Goal: Find contact information: Find contact information

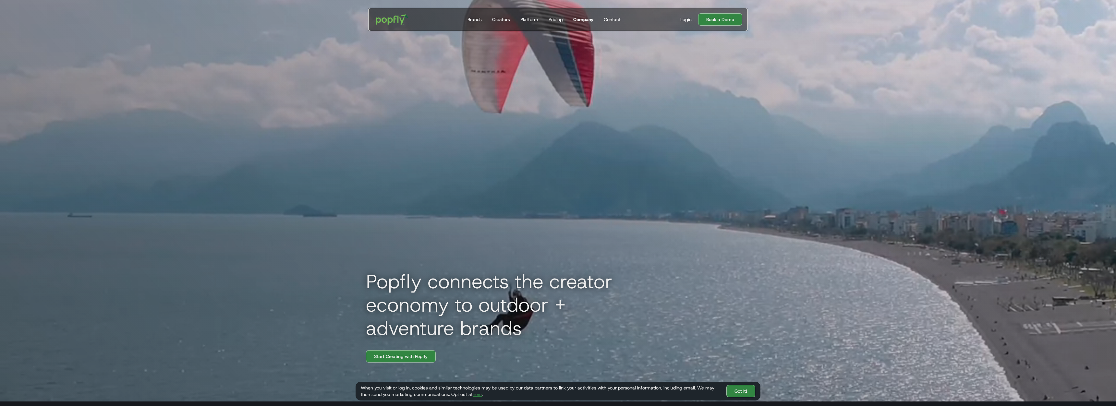
click at [587, 20] on div "Company" at bounding box center [583, 19] width 20 height 6
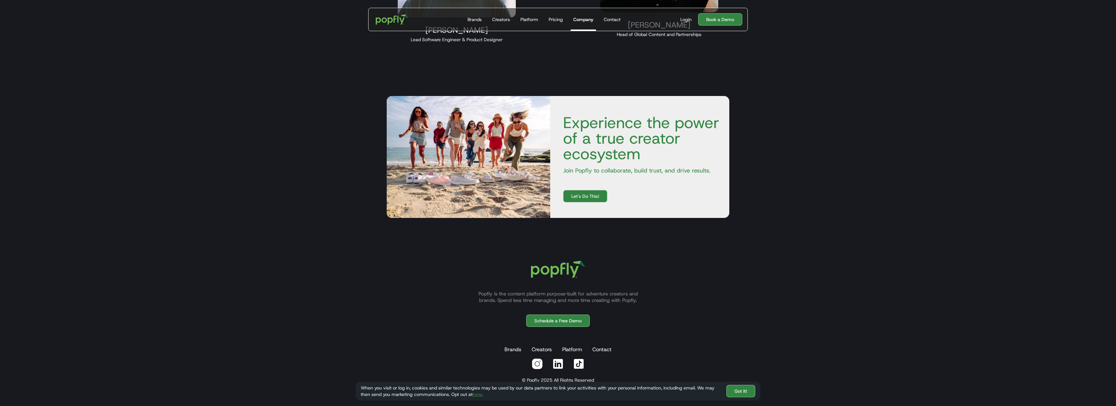
scroll to position [1016, 0]
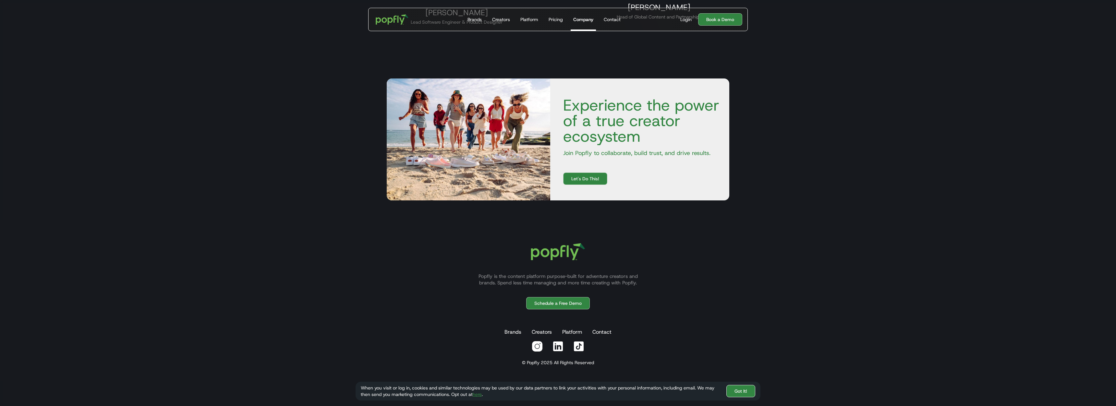
click at [742, 393] on link "Got It!" at bounding box center [740, 391] width 29 height 12
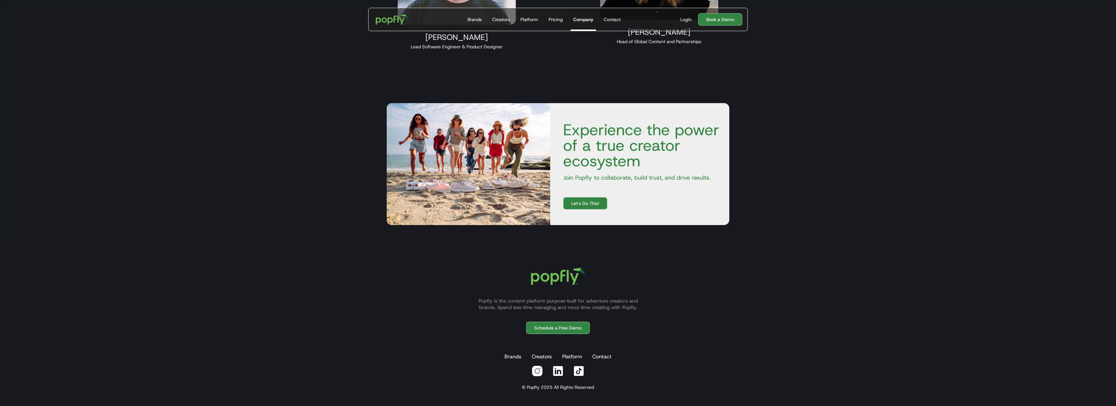
scroll to position [991, 0]
click at [606, 355] on link "Contact" at bounding box center [602, 356] width 22 height 13
